Goal: Download file/media

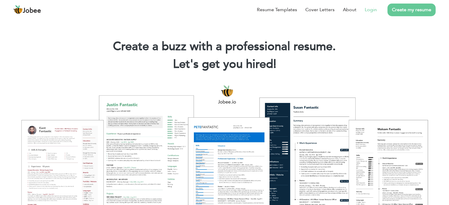
click at [373, 10] on link "Login" at bounding box center [371, 9] width 12 height 7
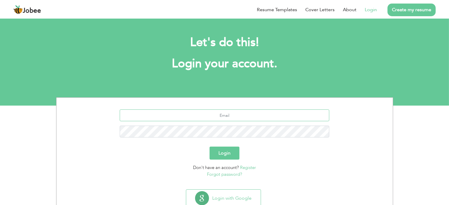
click at [221, 116] on input "text" at bounding box center [225, 116] width 210 height 12
type input "[EMAIL_ADDRESS][DOMAIN_NAME]"
click at [210, 147] on button "Login" at bounding box center [225, 153] width 30 height 13
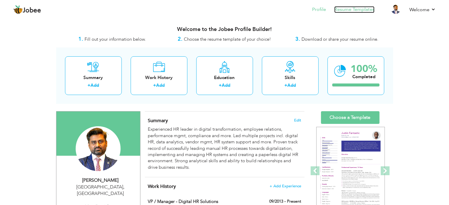
click at [360, 9] on link "Resume Templates" at bounding box center [354, 9] width 40 height 7
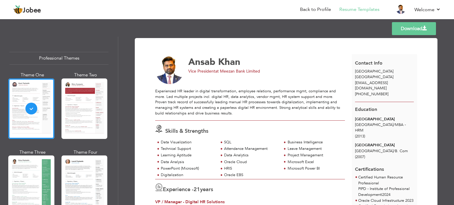
click at [415, 30] on link "Download" at bounding box center [414, 28] width 44 height 13
